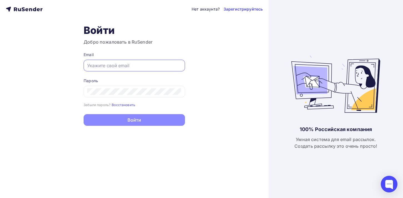
click at [130, 68] on input "text" at bounding box center [134, 65] width 94 height 7
type input "[EMAIL_ADDRESS][DOMAIN_NAME]"
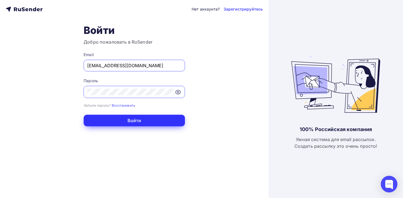
click at [132, 120] on button "Войти" at bounding box center [134, 121] width 101 height 12
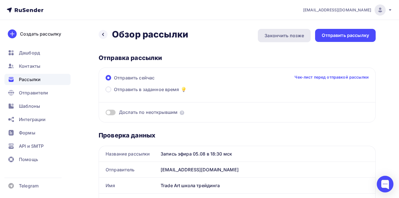
click at [283, 38] on div "Закончить позже" at bounding box center [283, 35] width 39 height 7
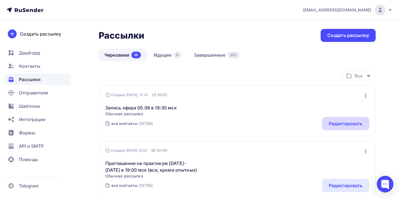
click at [330, 121] on div "Редактировать" at bounding box center [345, 123] width 34 height 7
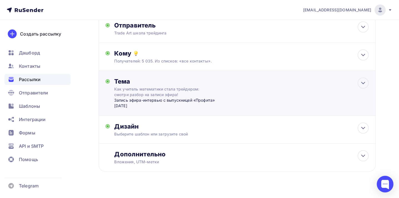
scroll to position [46, 0]
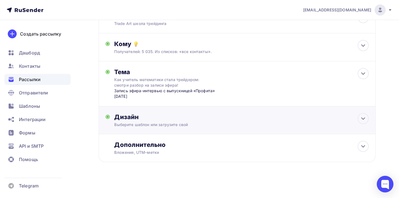
click at [324, 119] on div "Дизайн" at bounding box center [241, 117] width 254 height 8
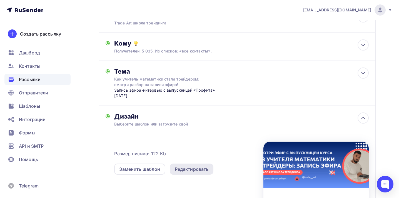
click at [178, 166] on div "Редактировать" at bounding box center [192, 169] width 34 height 7
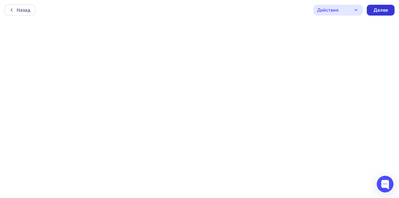
click at [380, 8] on div "Далее" at bounding box center [380, 10] width 14 height 6
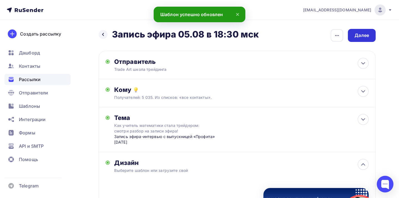
click at [363, 34] on div "Далее" at bounding box center [361, 35] width 14 height 6
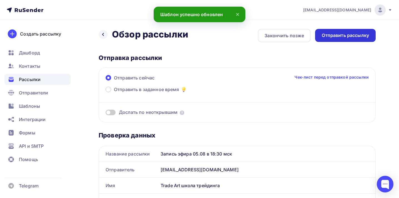
click at [354, 36] on div "Отправить рассылку" at bounding box center [344, 35] width 47 height 6
